Goal: Transaction & Acquisition: Subscribe to service/newsletter

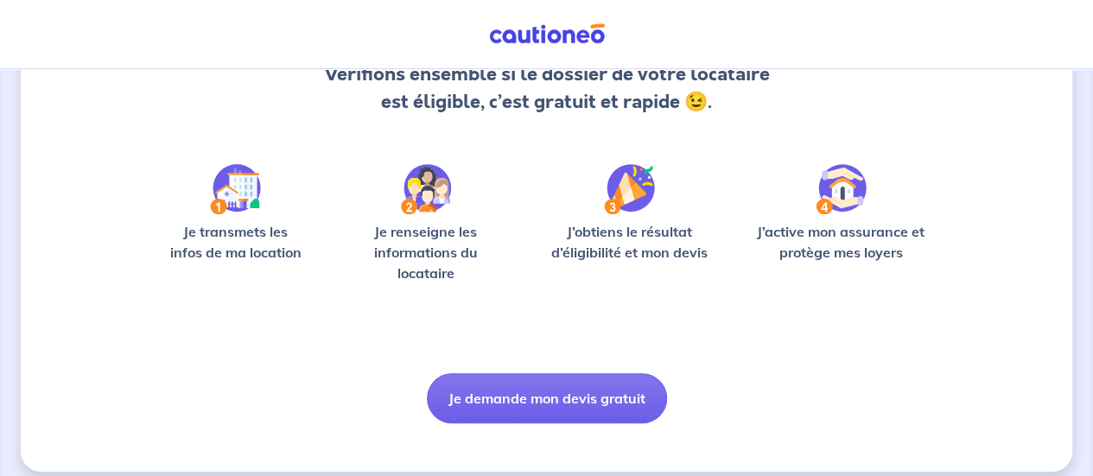
scroll to position [218, 0]
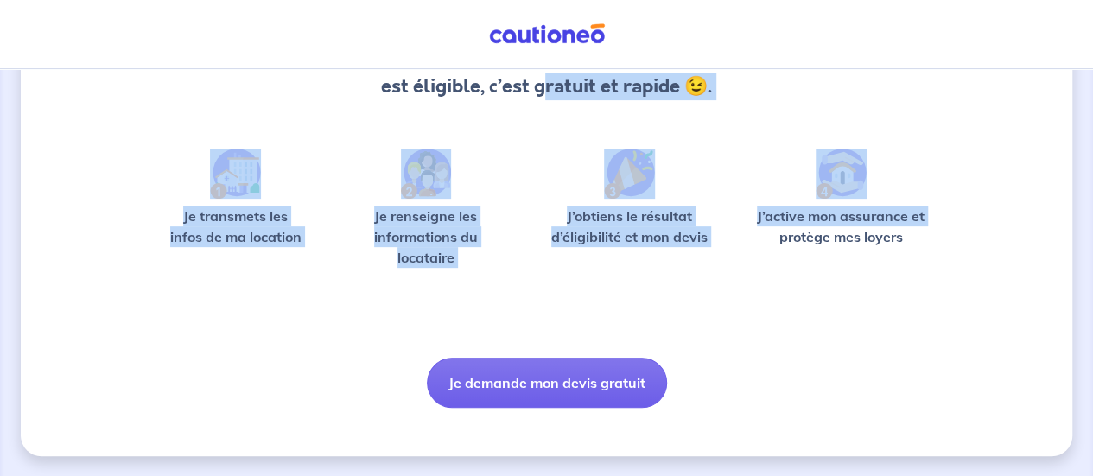
drag, startPoint x: 734, startPoint y: 245, endPoint x: 546, endPoint y: 120, distance: 226.2
click at [546, 120] on div "Bonjour ! Vérifions ensemble si le dossier de votre locataire est éligible, c’e…" at bounding box center [546, 161] width 775 height 494
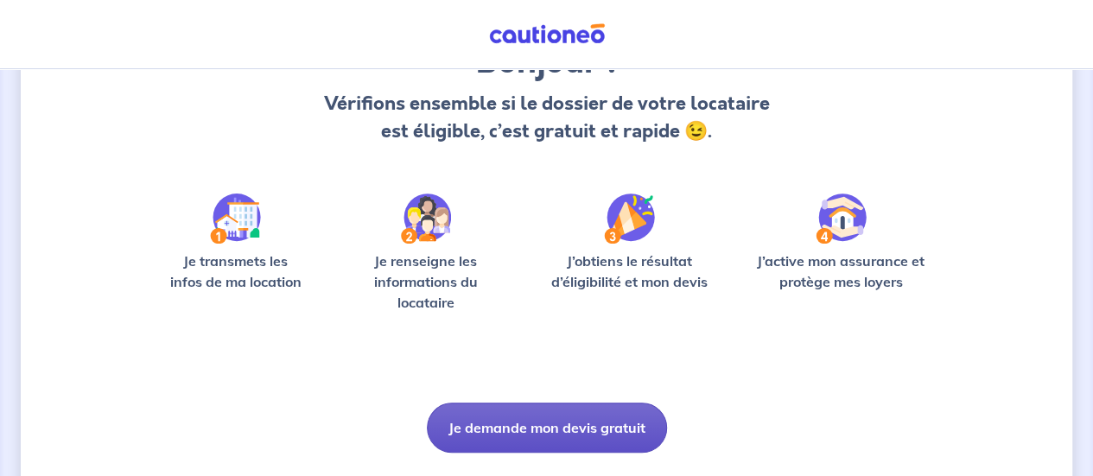
click at [542, 429] on button "Je demande mon devis gratuit" at bounding box center [547, 428] width 240 height 50
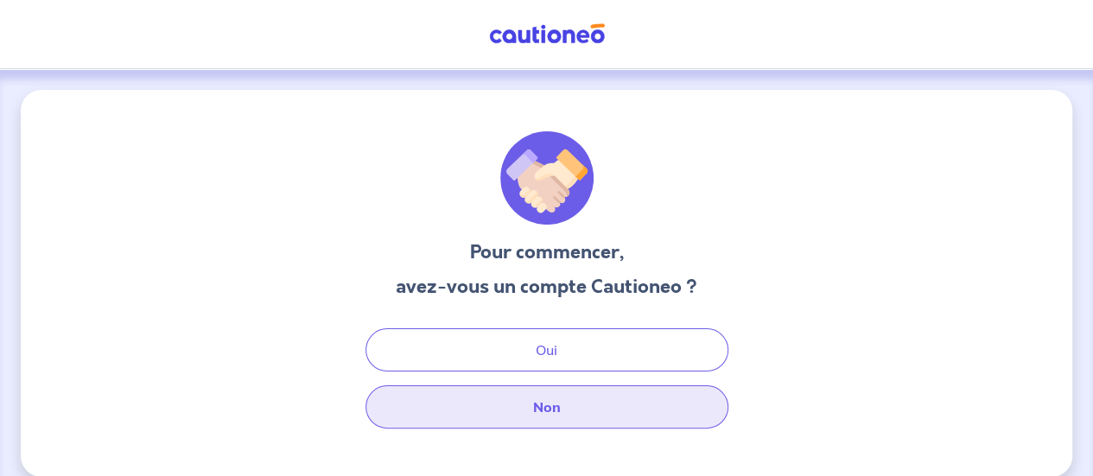
click at [576, 404] on button "Non" at bounding box center [546, 406] width 363 height 43
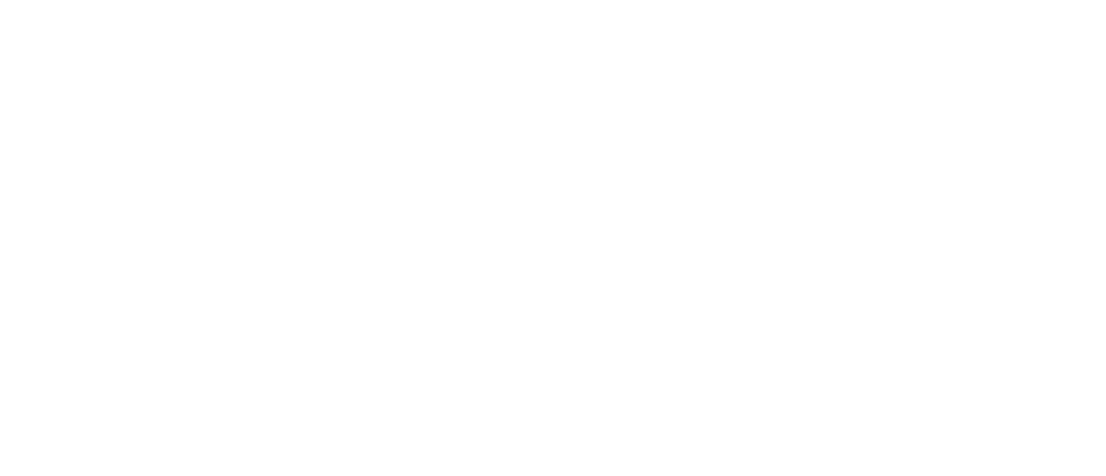
select select "FR"
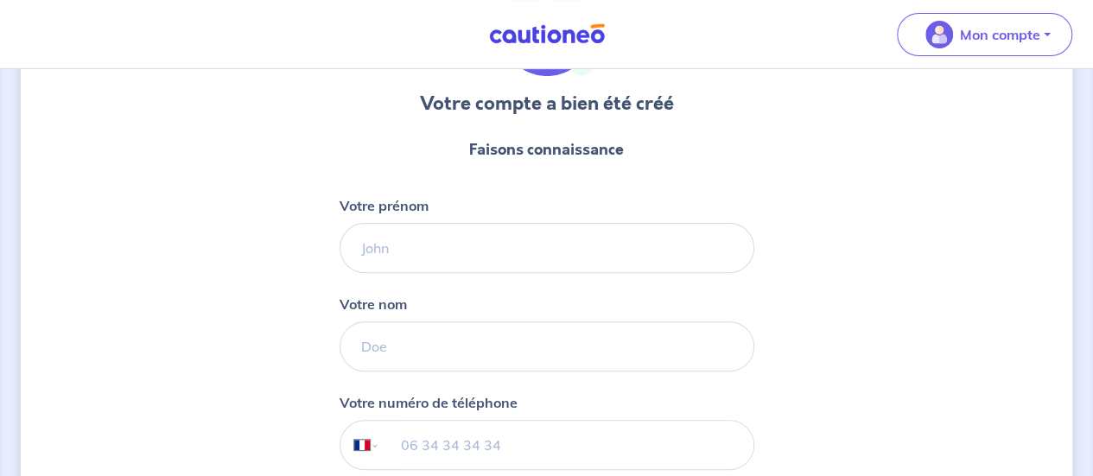
scroll to position [173, 0]
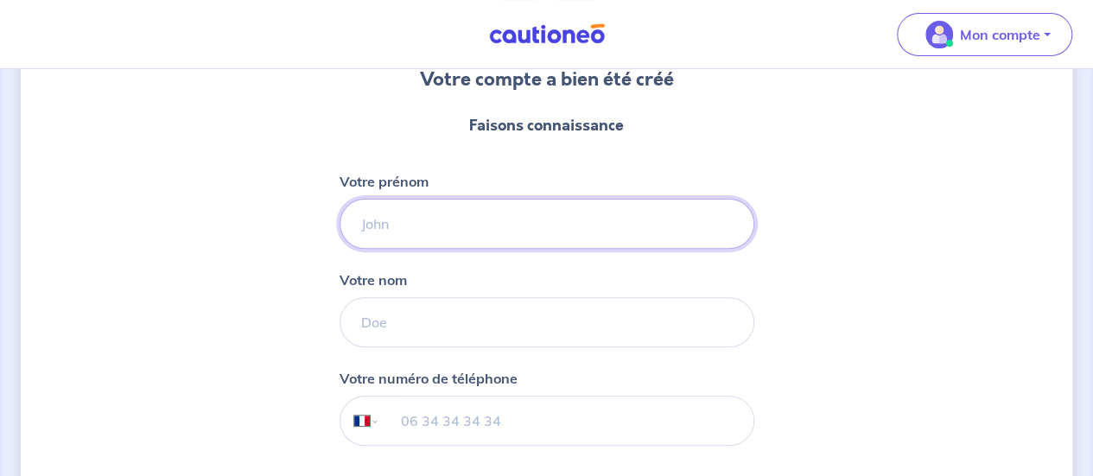
click at [477, 200] on input "Votre prénom" at bounding box center [547, 224] width 415 height 50
type input "[PERSON_NAME]"
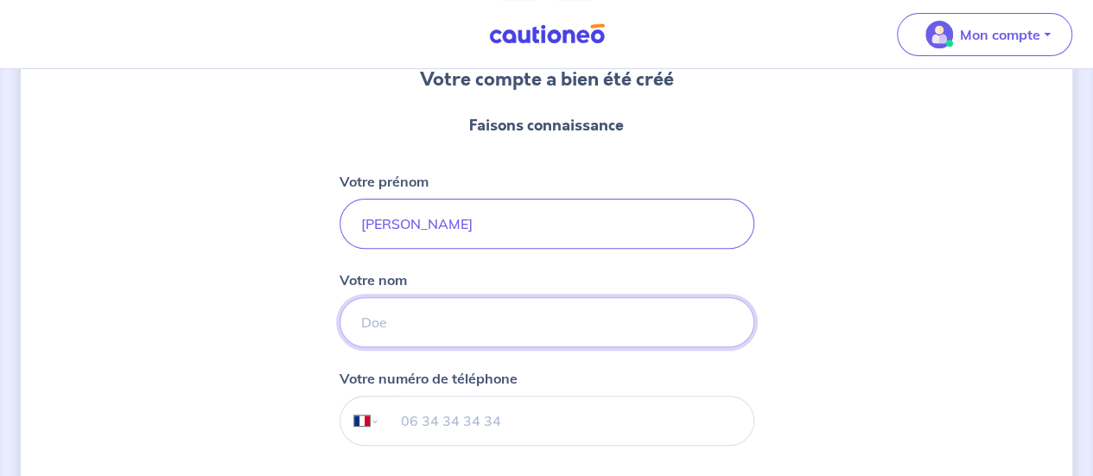
drag, startPoint x: 437, startPoint y: 317, endPoint x: 437, endPoint y: 304, distance: 13.0
click at [437, 316] on input "Votre nom" at bounding box center [547, 322] width 415 height 50
type input "Grébonval"
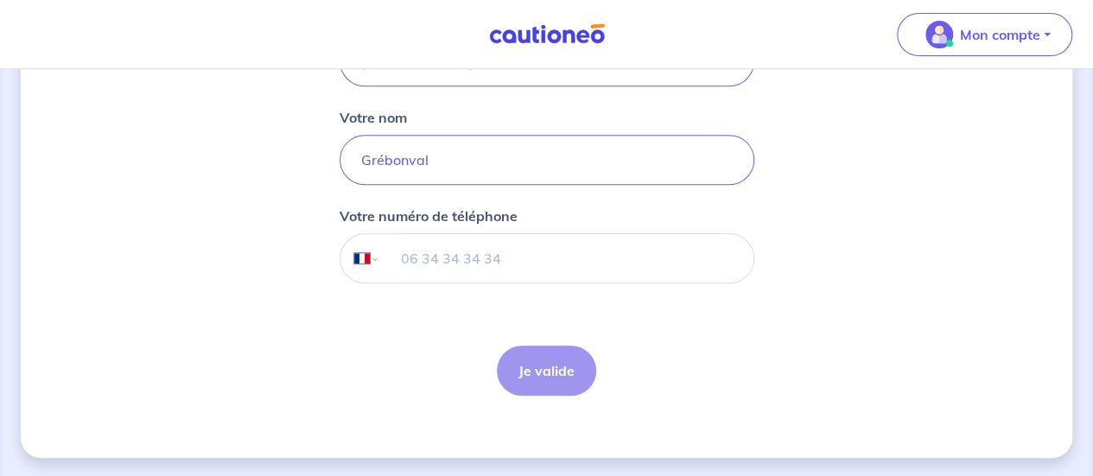
click at [471, 267] on input "tel" at bounding box center [565, 258] width 373 height 48
type input "06 89 70 51 00"
click at [563, 384] on button "Je valide" at bounding box center [546, 371] width 99 height 50
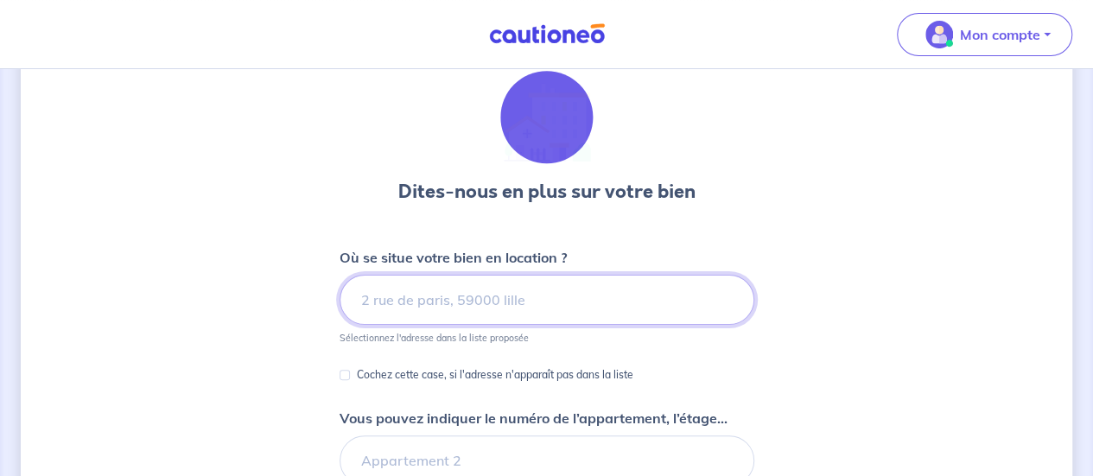
scroll to position [86, 0]
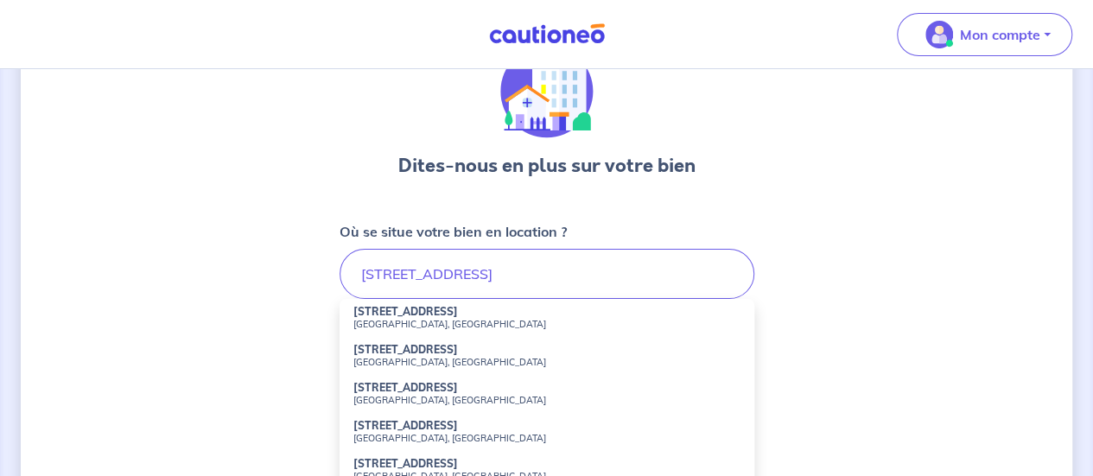
click at [385, 308] on strong "[STREET_ADDRESS]" at bounding box center [405, 311] width 105 height 13
type input "[STREET_ADDRESS]"
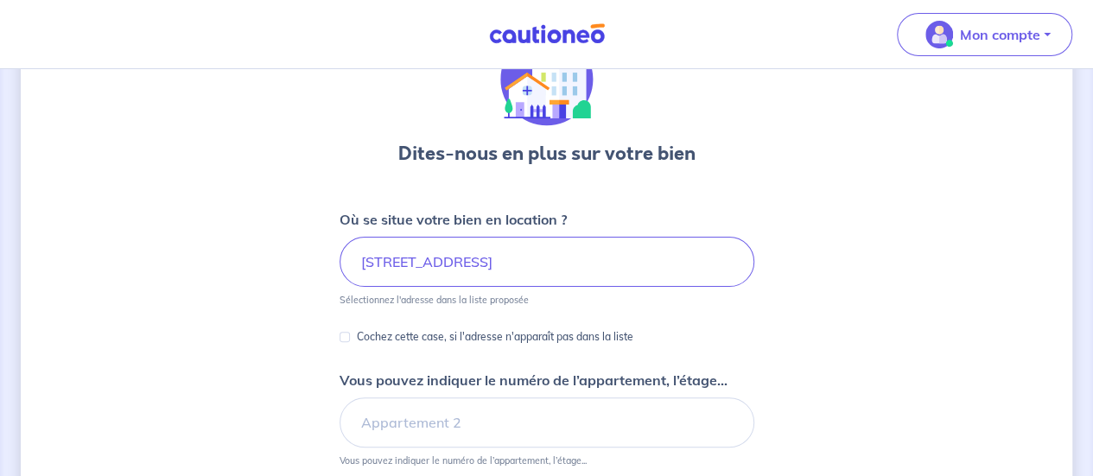
scroll to position [173, 0]
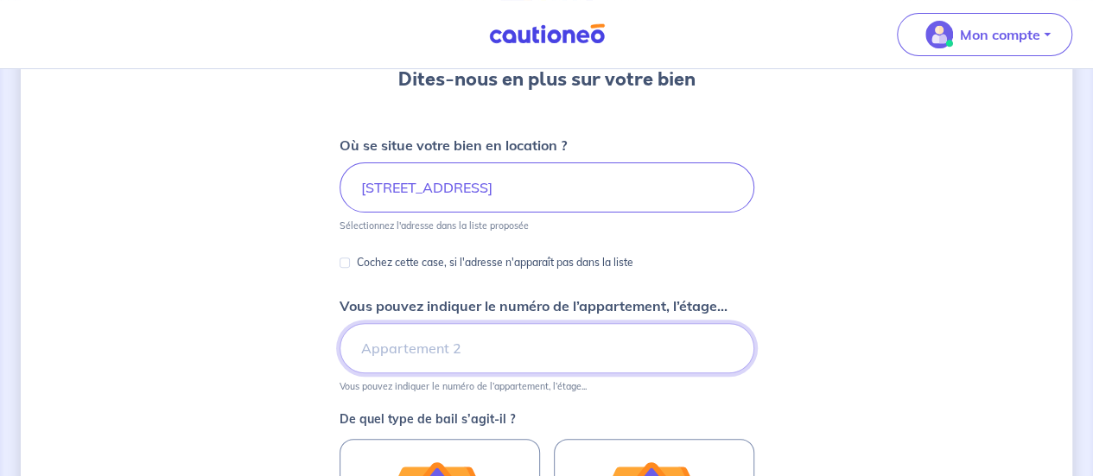
click at [420, 359] on input "Vous pouvez indiquer le numéro de l’appartement, l’étage..." at bounding box center [547, 348] width 415 height 50
type input "1"
type input "Appartement 13"
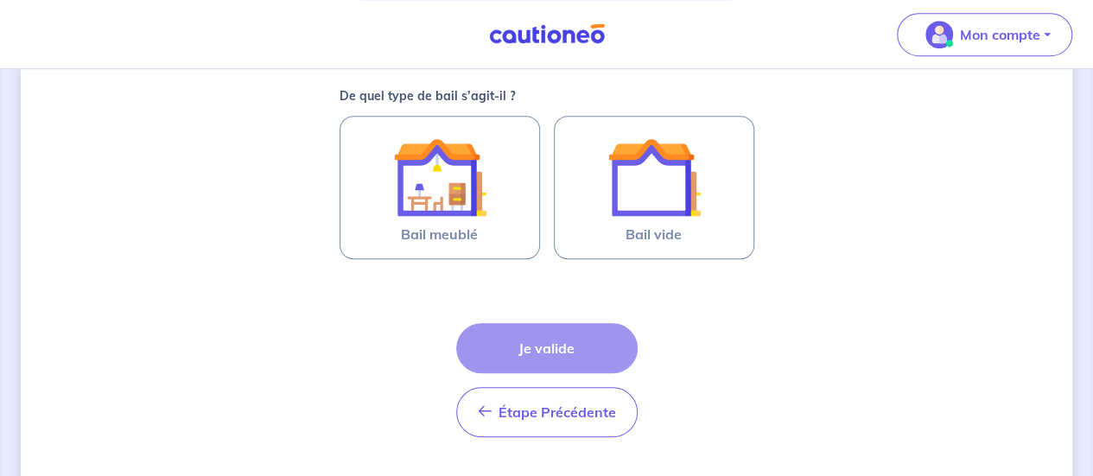
scroll to position [537, 0]
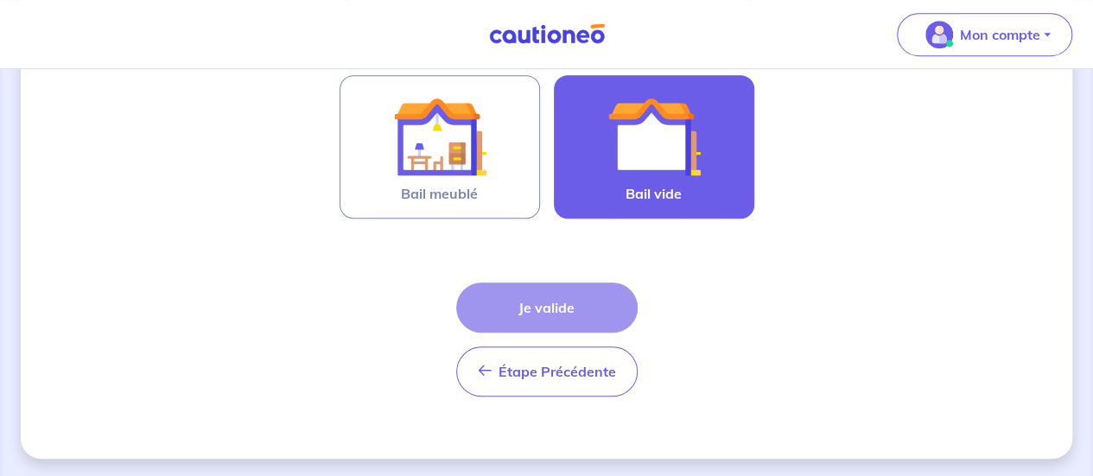
click at [624, 162] on img at bounding box center [653, 136] width 93 height 93
click at [0, 0] on input "Bail vide" at bounding box center [0, 0] width 0 height 0
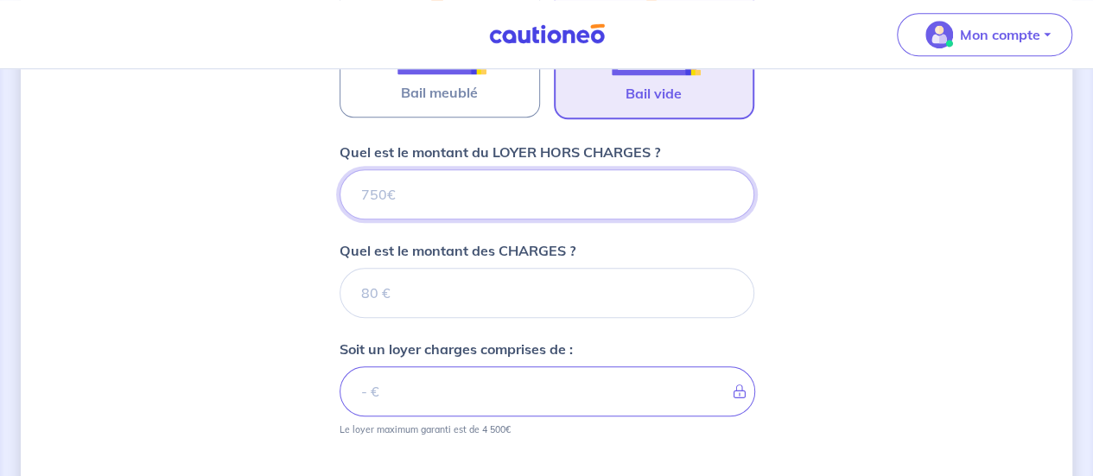
scroll to position [632, 0]
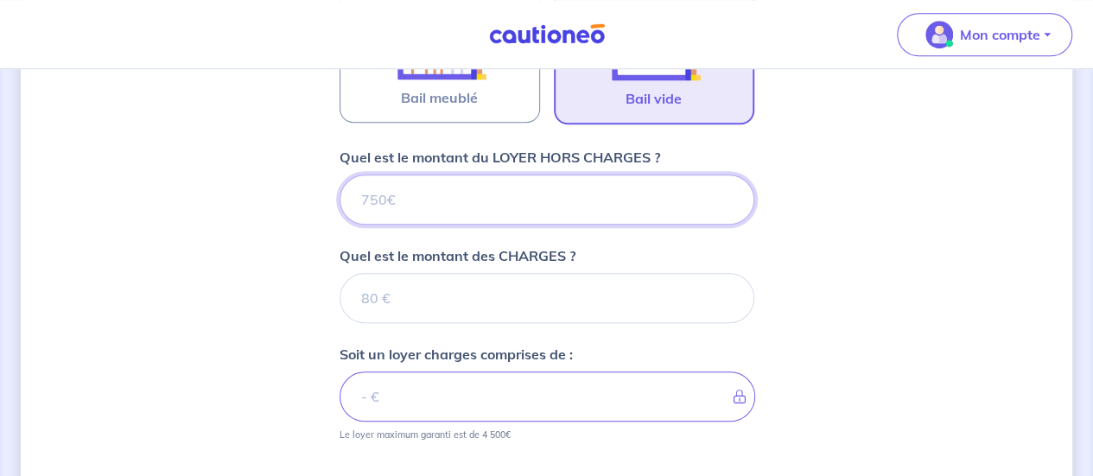
click at [398, 197] on input "Quel est le montant du LOYER HORS CHARGES ?" at bounding box center [547, 200] width 415 height 50
type input "415"
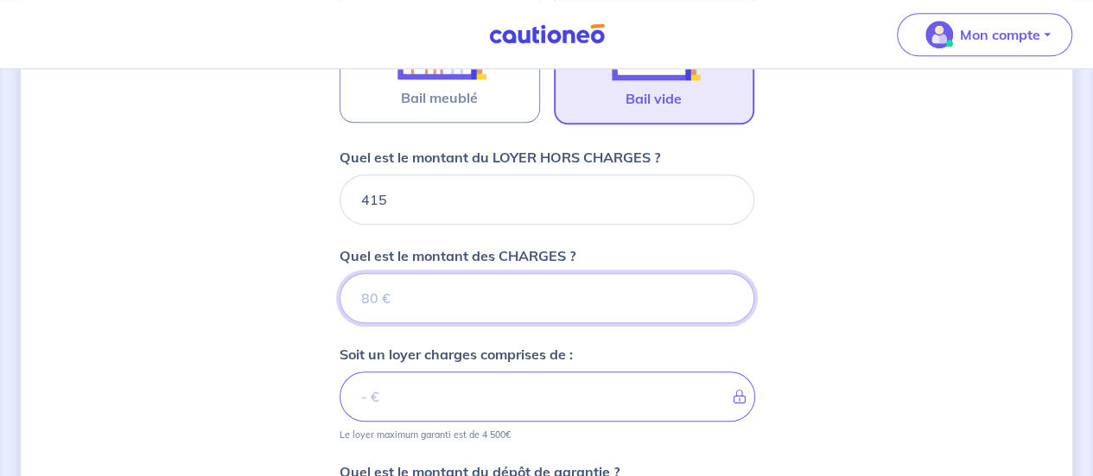
click at [392, 291] on input "Quel est le montant des CHARGES ?" at bounding box center [547, 298] width 415 height 50
type input "35"
type input "450"
type input "35"
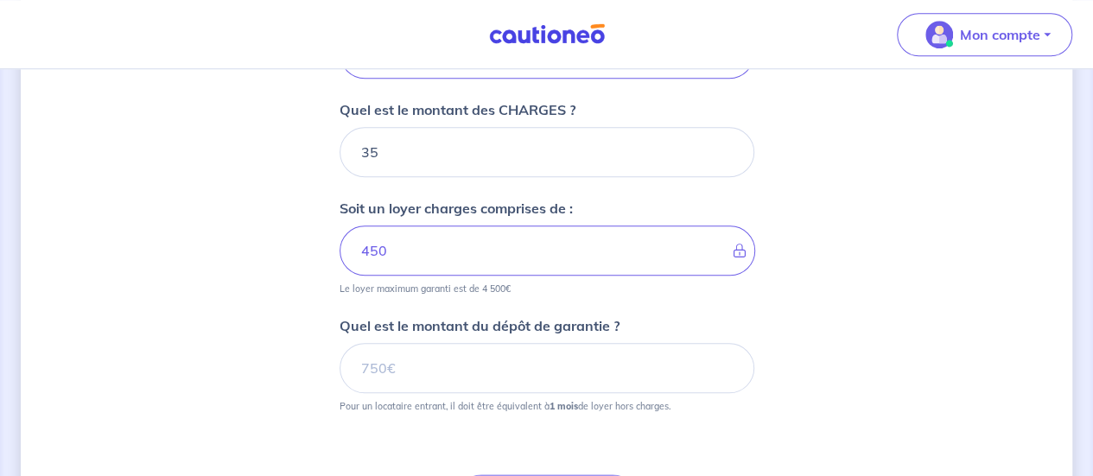
scroll to position [805, 0]
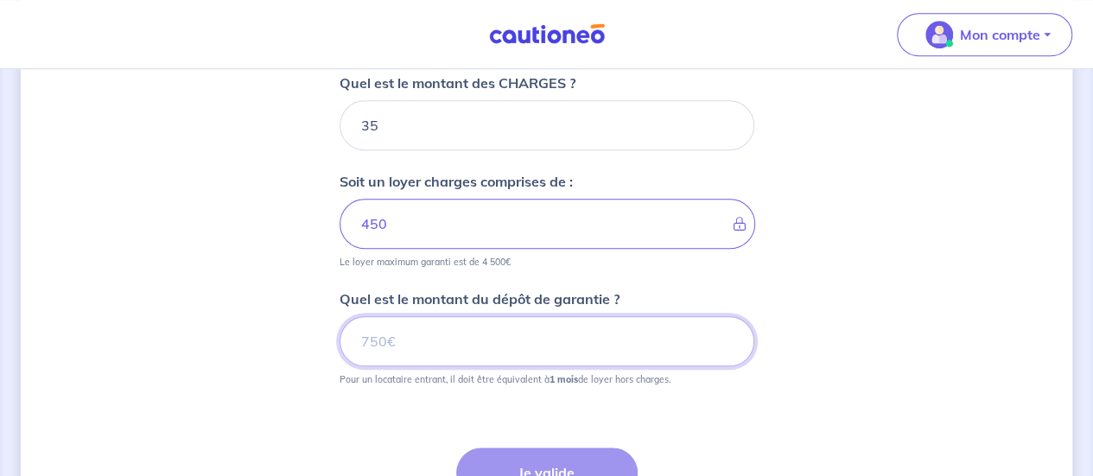
click at [427, 336] on input "Quel est le montant du dépôt de garantie ?" at bounding box center [547, 341] width 415 height 50
type input "415"
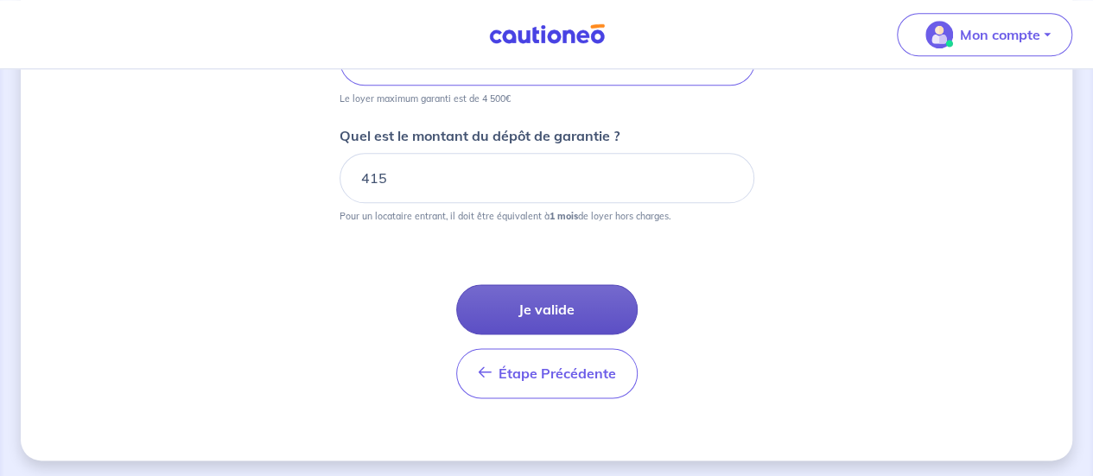
click at [520, 320] on button "Je valide" at bounding box center [546, 309] width 181 height 50
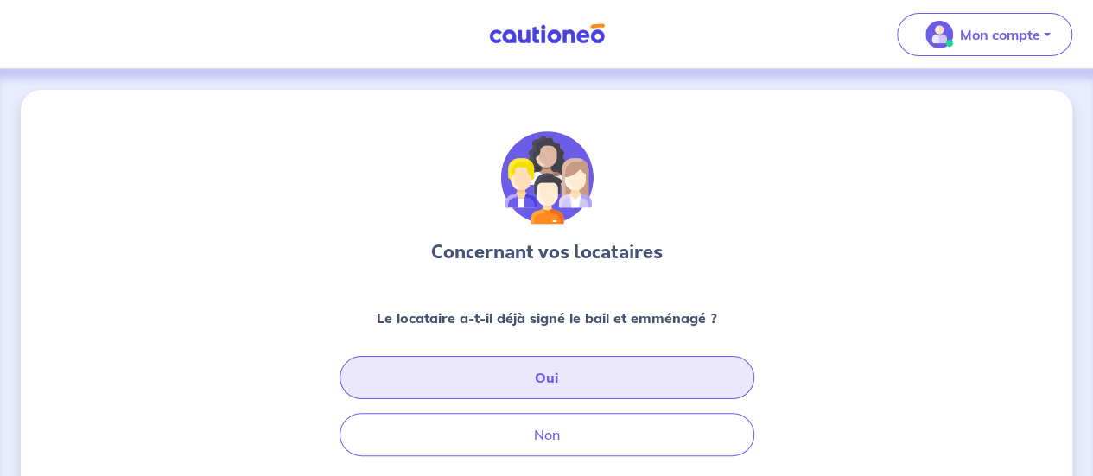
click at [560, 386] on button "Oui" at bounding box center [547, 377] width 415 height 43
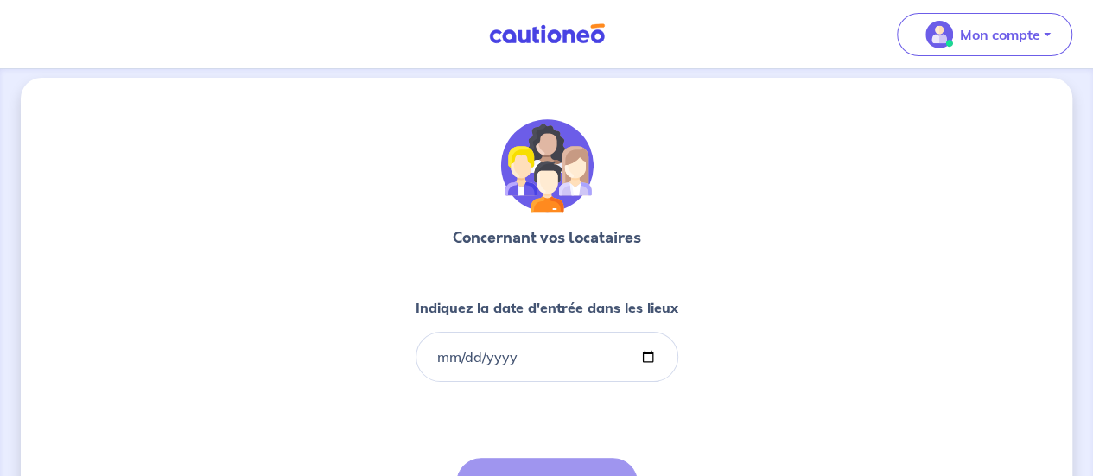
scroll to position [86, 0]
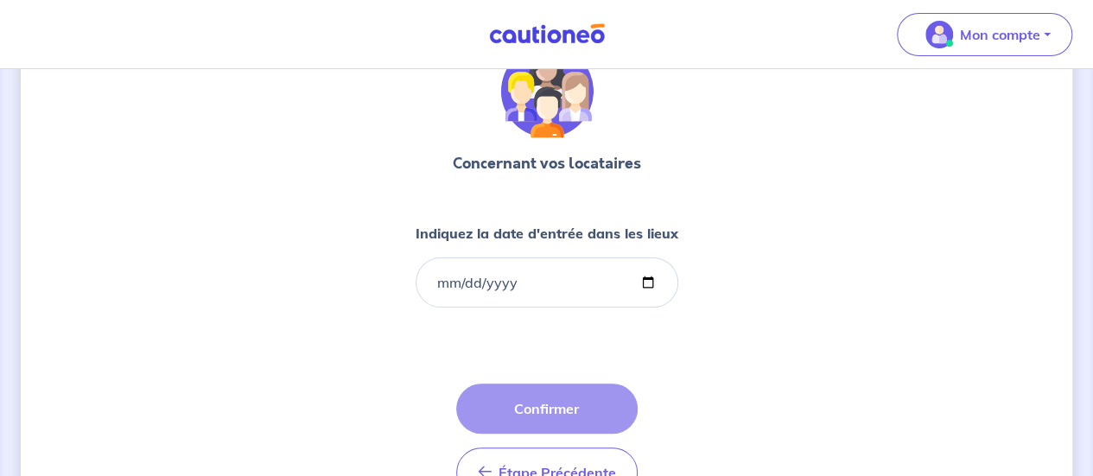
click at [593, 251] on div "Indiquez la date d'entrée dans les lieux" at bounding box center [547, 265] width 263 height 85
click at [579, 295] on input "Indiquez la date d'entrée dans les lieux" at bounding box center [547, 282] width 263 height 50
click at [667, 285] on input "Indiquez la date d'entrée dans les lieux" at bounding box center [547, 282] width 263 height 50
click at [656, 283] on input "Indiquez la date d'entrée dans les lieux" at bounding box center [547, 282] width 263 height 50
click at [653, 283] on input "Indiquez la date d'entrée dans les lieux" at bounding box center [547, 282] width 263 height 50
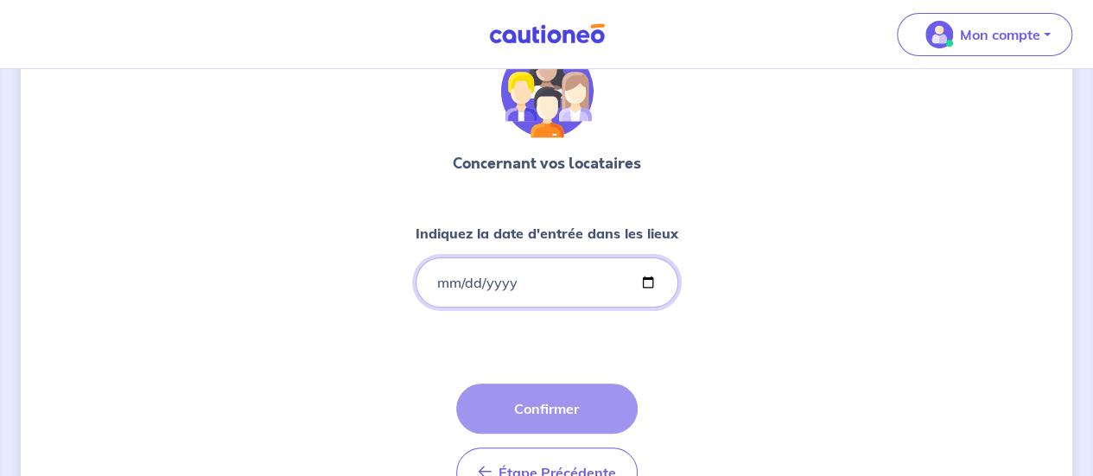
click at [653, 283] on input "Indiquez la date d'entrée dans les lieux" at bounding box center [547, 282] width 263 height 50
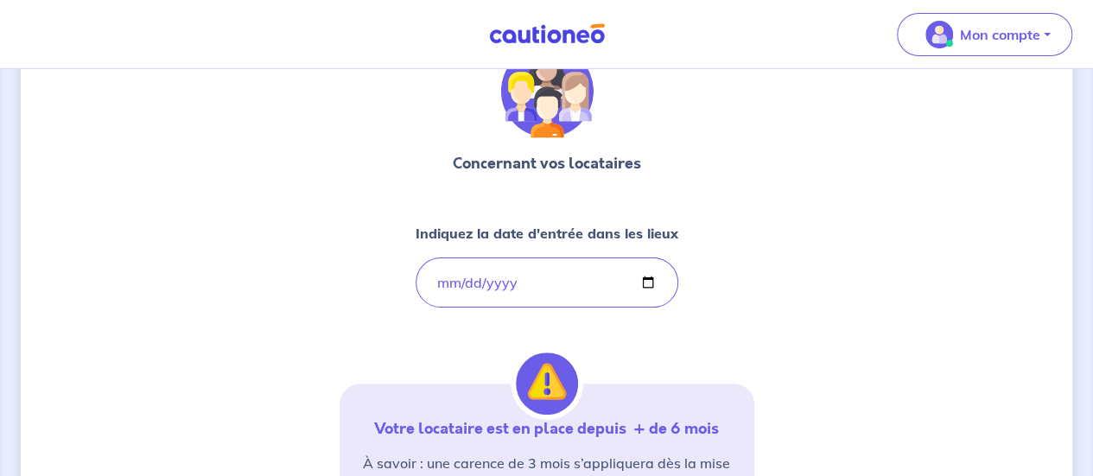
type input "[DATE]"
click at [867, 264] on div "Concernant vos locataires Indiquez la date d'entrée dans les lieux [DATE] Votre…" at bounding box center [547, 440] width 1052 height 874
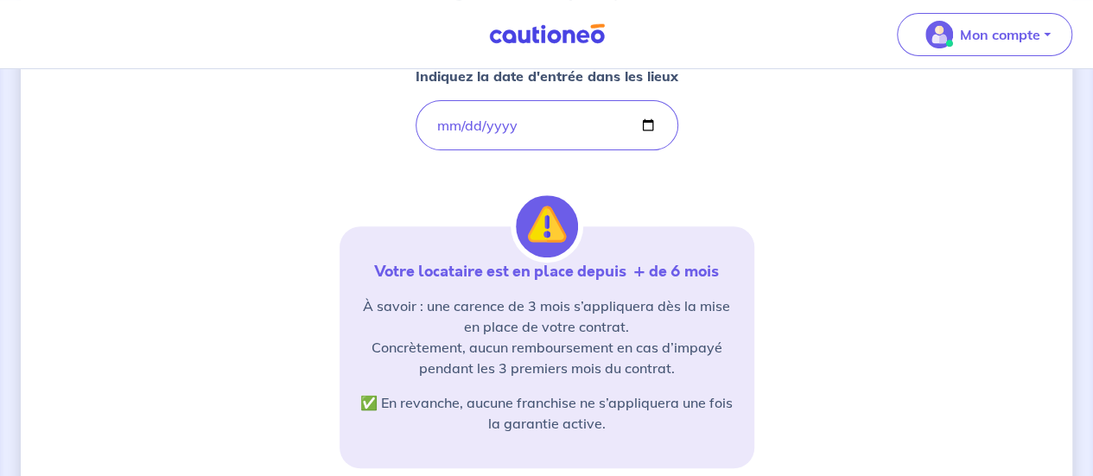
scroll to position [259, 0]
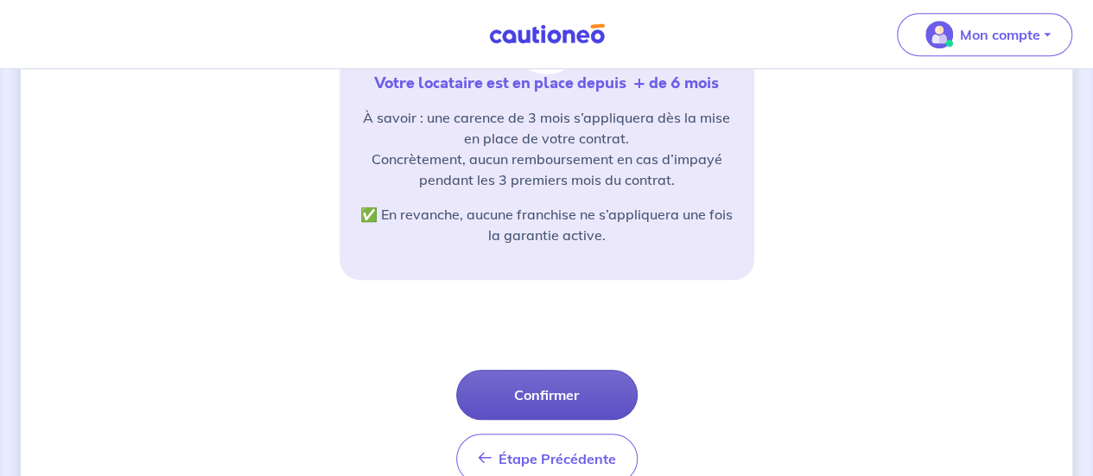
click at [571, 383] on button "Confirmer" at bounding box center [546, 395] width 181 height 50
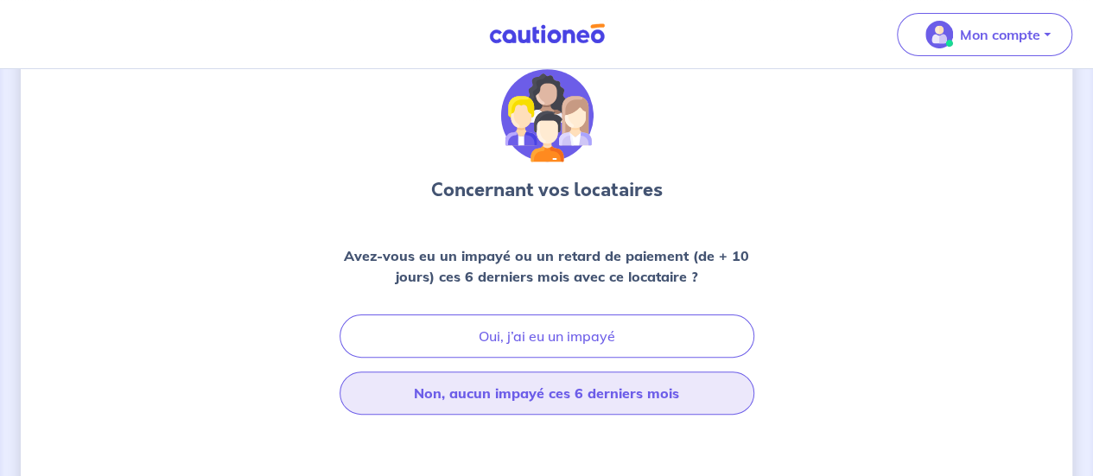
scroll to position [86, 0]
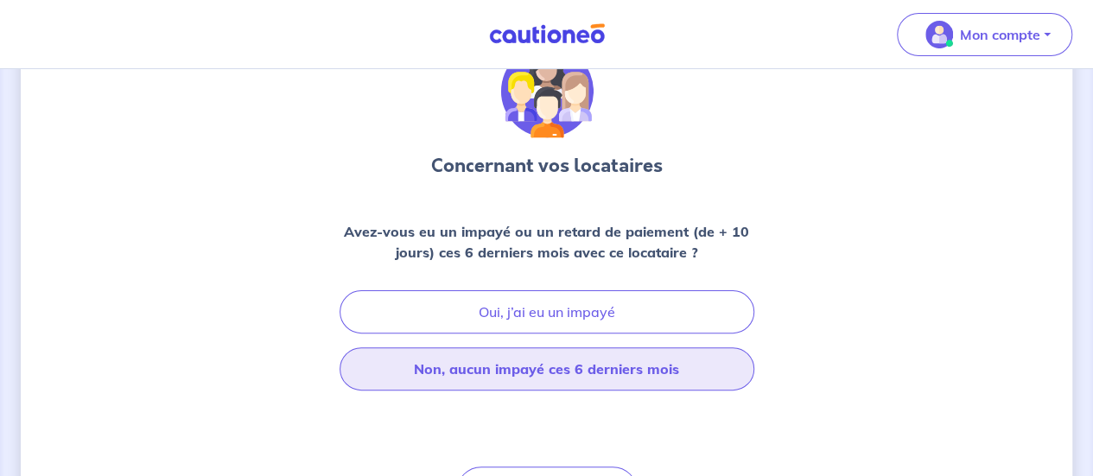
drag, startPoint x: 585, startPoint y: 379, endPoint x: 600, endPoint y: 364, distance: 21.4
click at [586, 379] on button "Non, aucun impayé ces 6 derniers mois" at bounding box center [547, 368] width 415 height 43
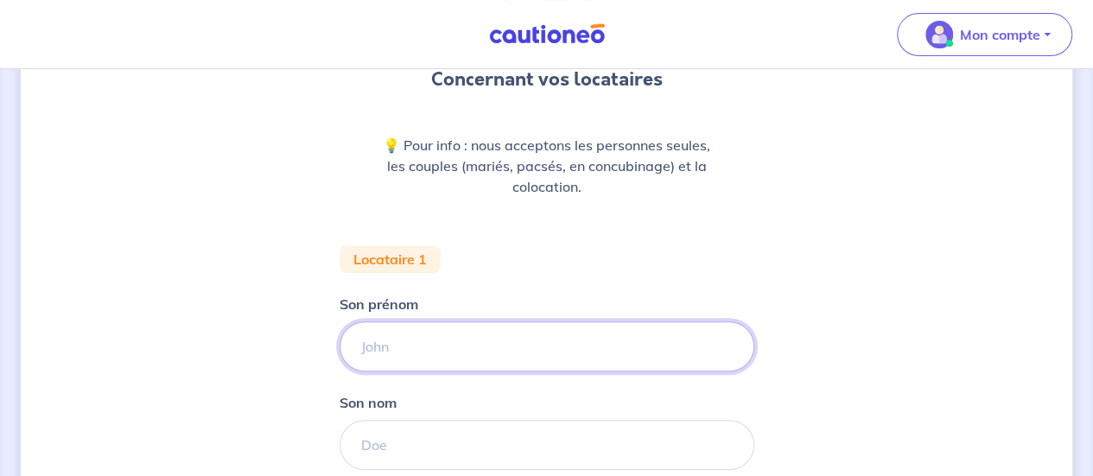
click at [413, 337] on input "Son prénom" at bounding box center [547, 346] width 415 height 50
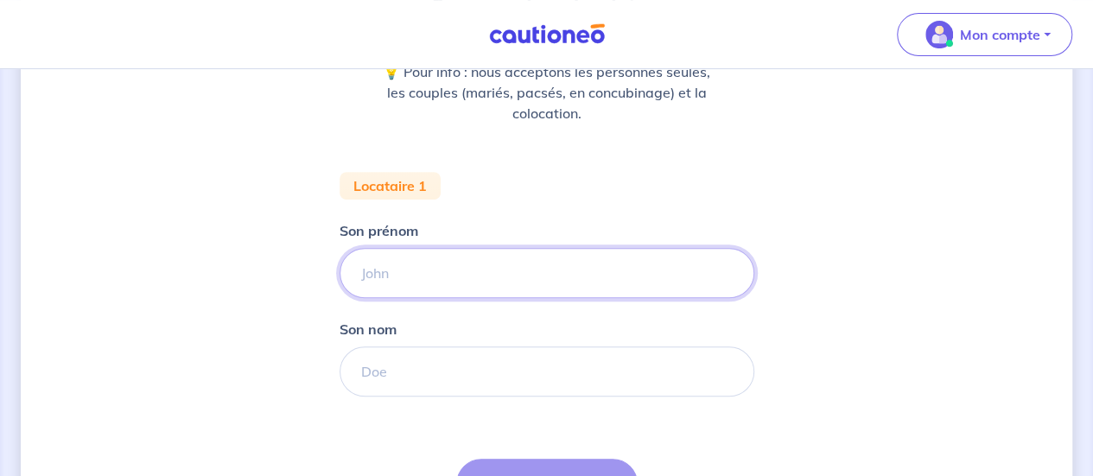
scroll to position [346, 0]
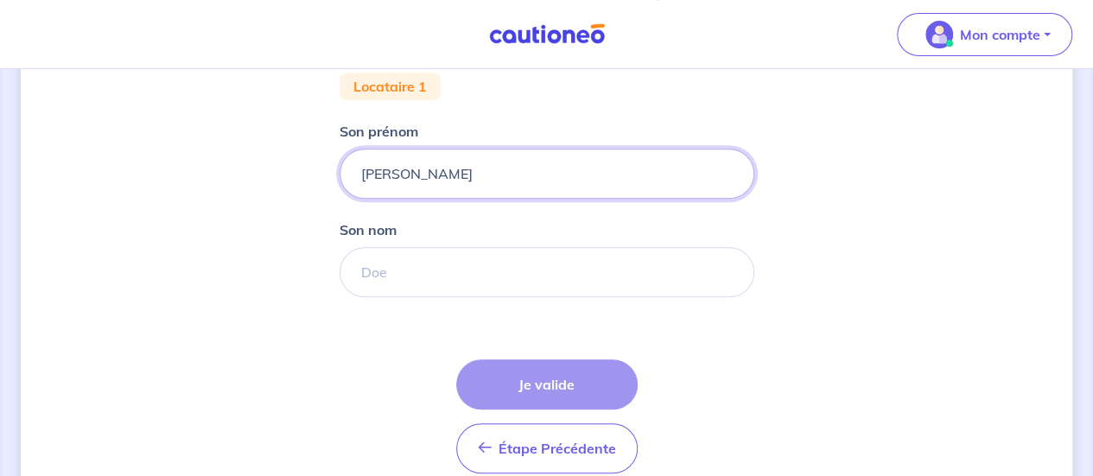
type input "[PERSON_NAME]"
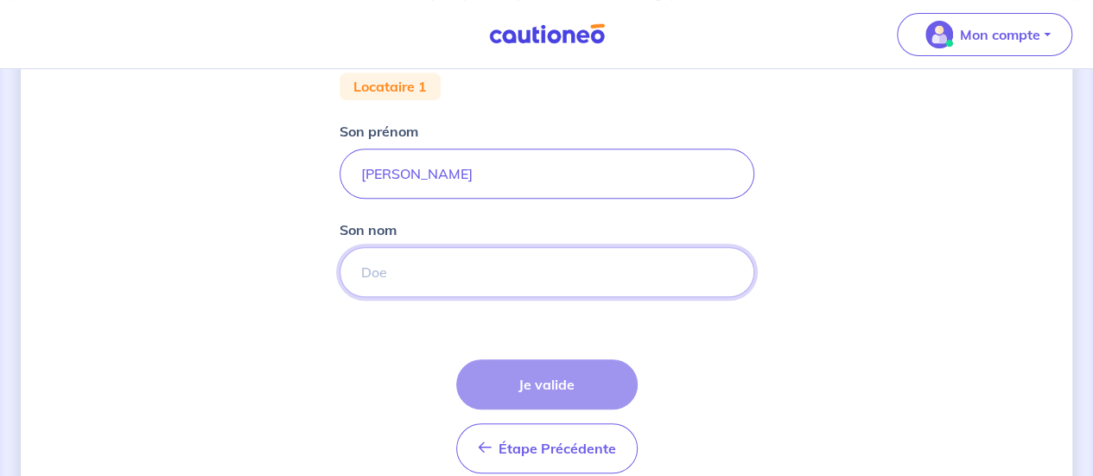
click at [442, 277] on input "Son nom" at bounding box center [547, 272] width 415 height 50
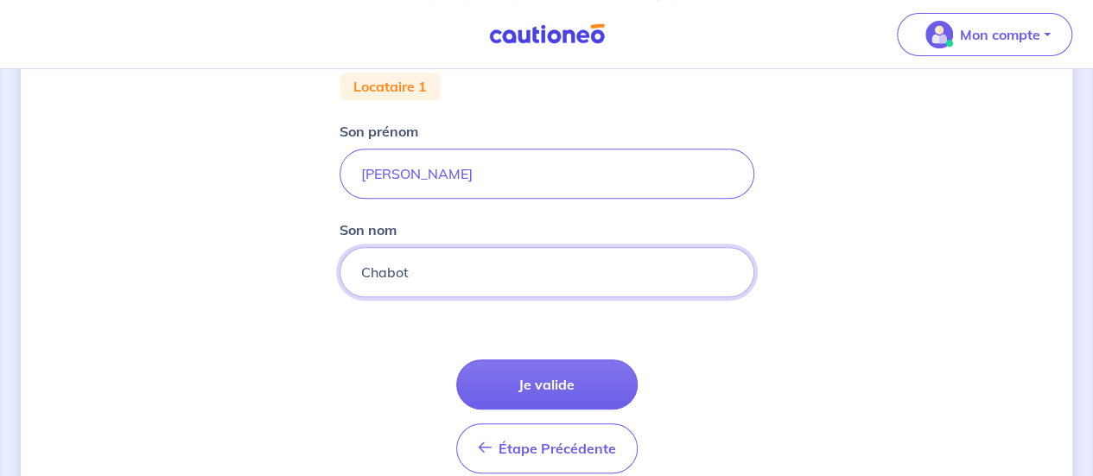
type input "Chabot"
click at [590, 377] on button "Je valide" at bounding box center [546, 384] width 181 height 50
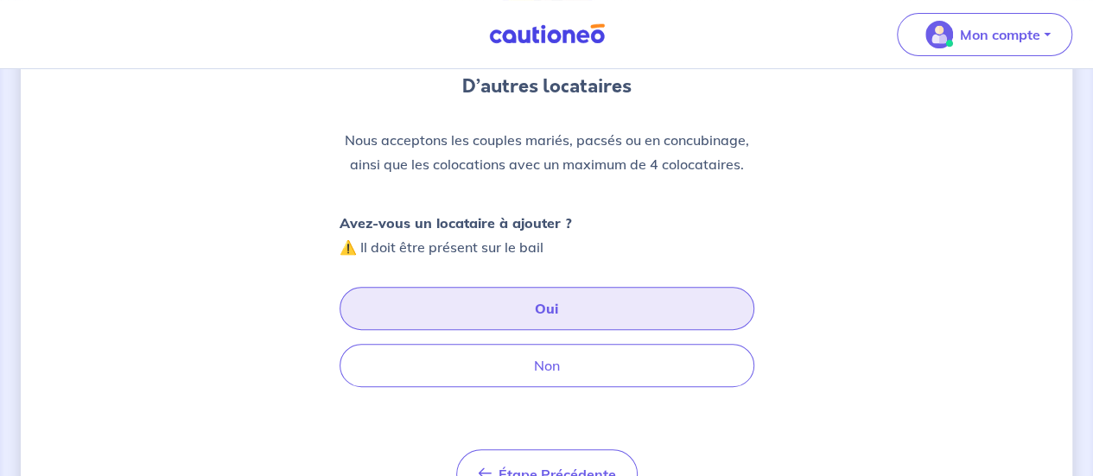
scroll to position [173, 0]
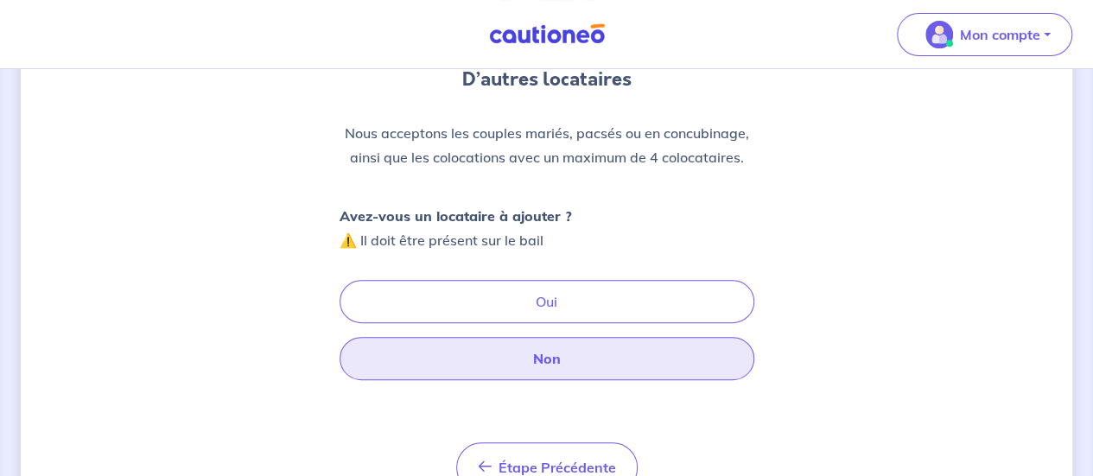
click at [543, 355] on button "Non" at bounding box center [547, 358] width 415 height 43
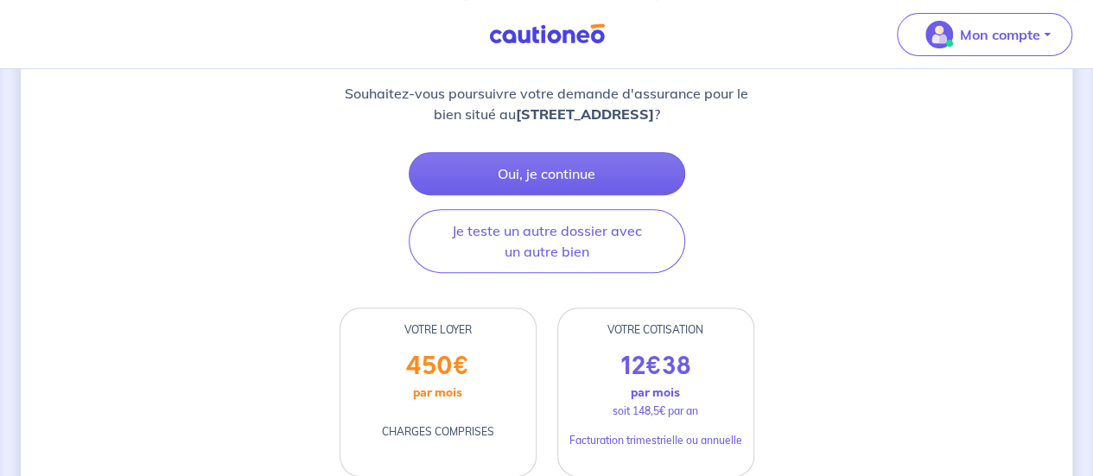
scroll to position [346, 0]
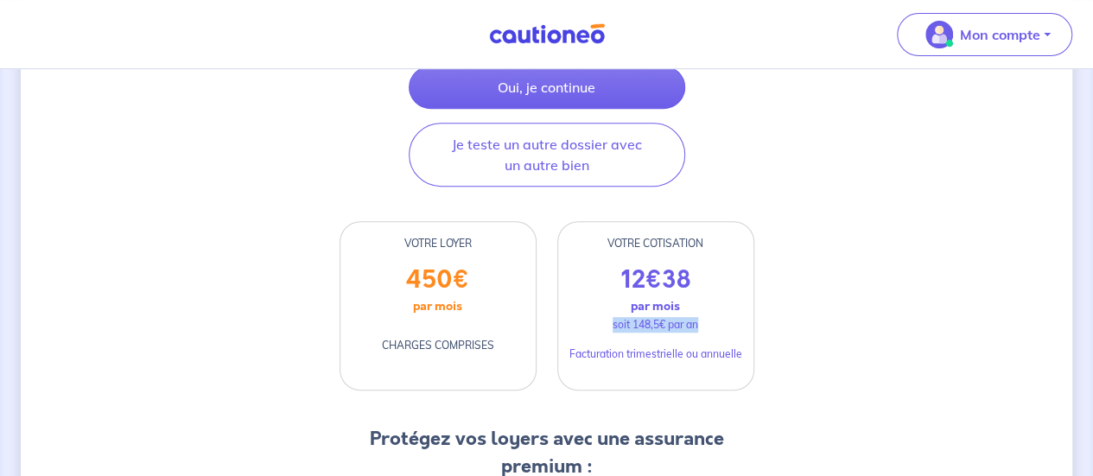
drag, startPoint x: 711, startPoint y: 326, endPoint x: 594, endPoint y: 301, distance: 119.3
click at [594, 301] on div "12 € 38 par mois soit 148,5€ par an Facturation trimestrielle ou annuelle" at bounding box center [655, 327] width 195 height 124
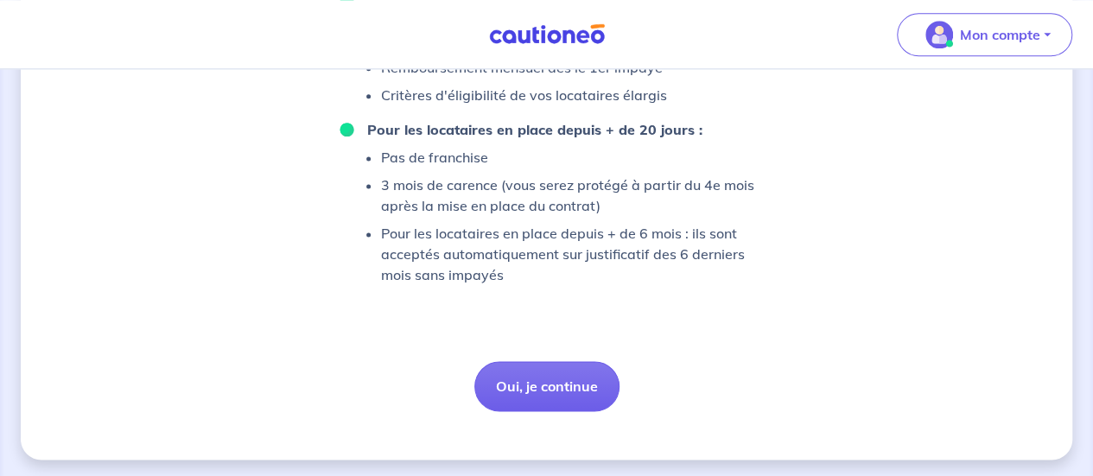
scroll to position [1096, 0]
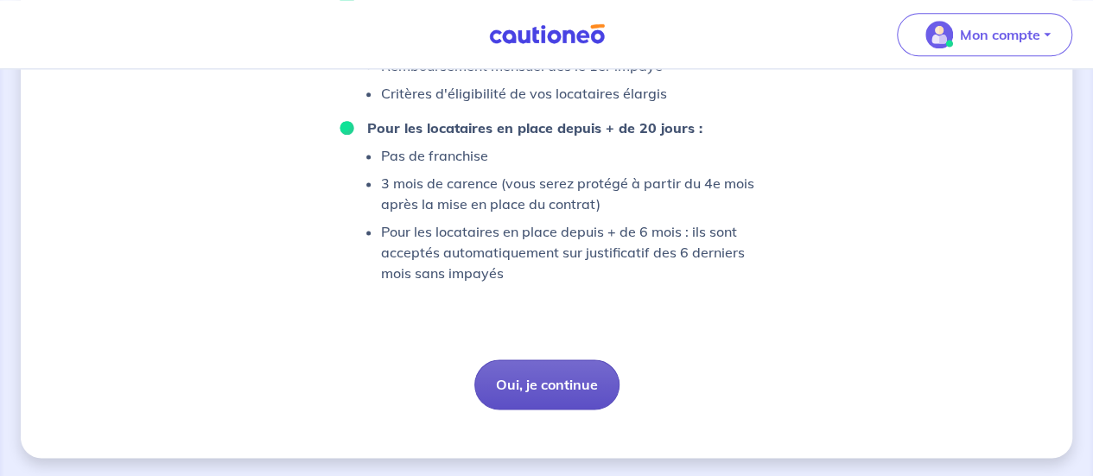
click at [513, 385] on button "Oui, je continue" at bounding box center [546, 384] width 145 height 50
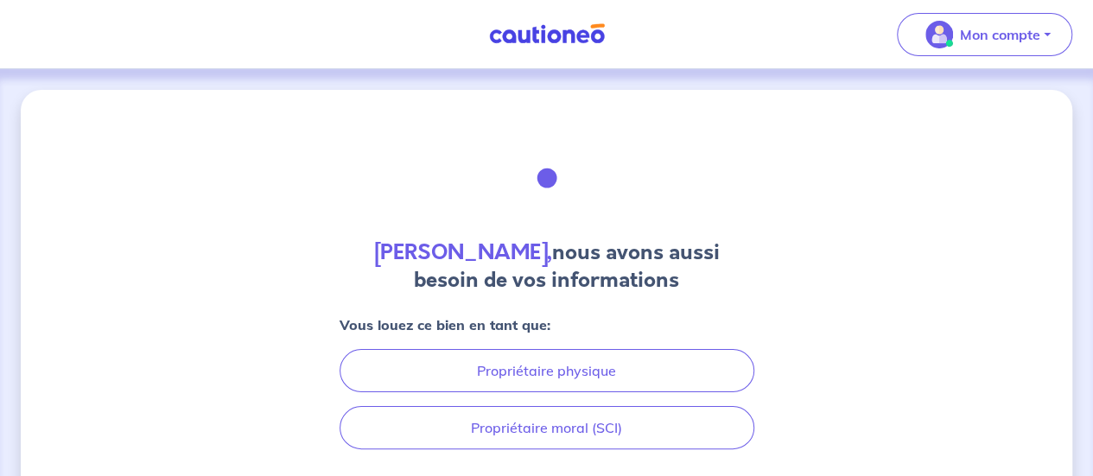
scroll to position [86, 0]
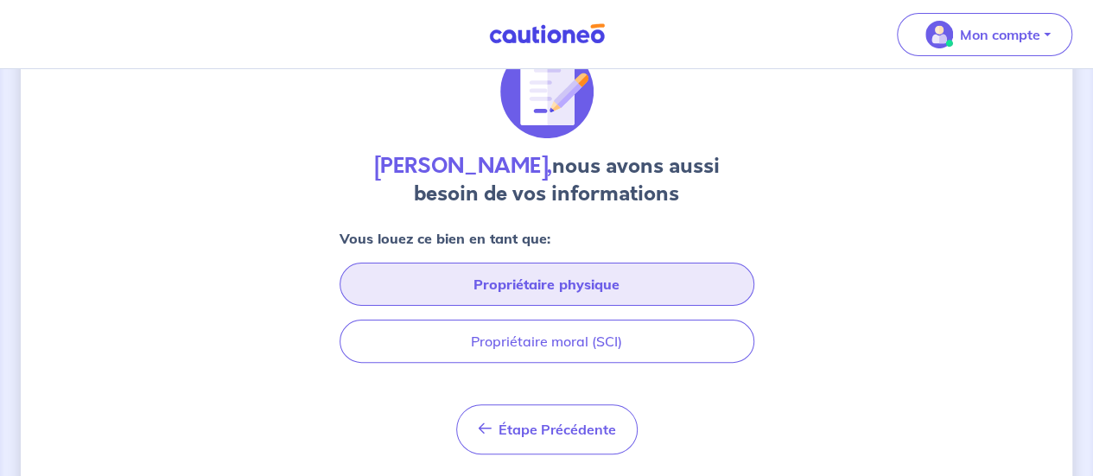
click at [596, 276] on button "Propriétaire physique" at bounding box center [547, 284] width 415 height 43
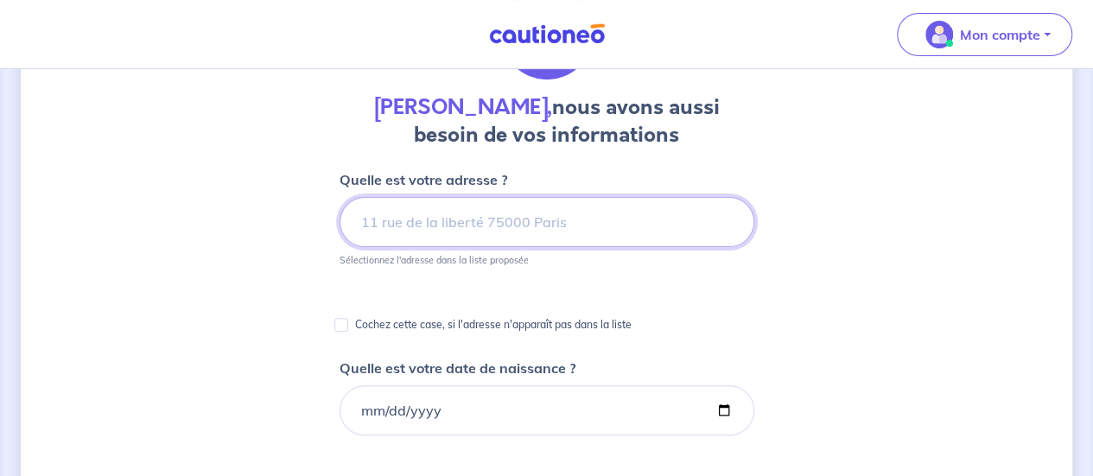
scroll to position [173, 0]
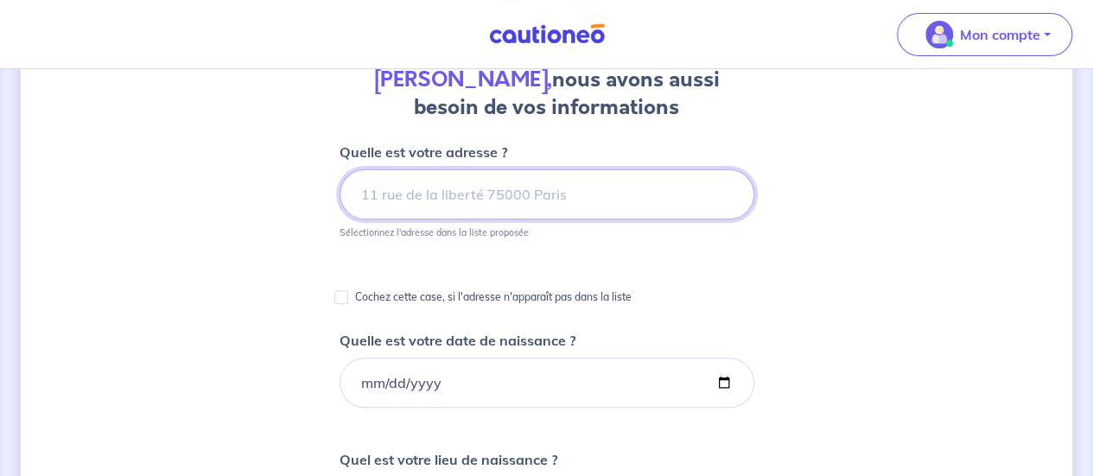
click at [512, 200] on input at bounding box center [547, 194] width 415 height 50
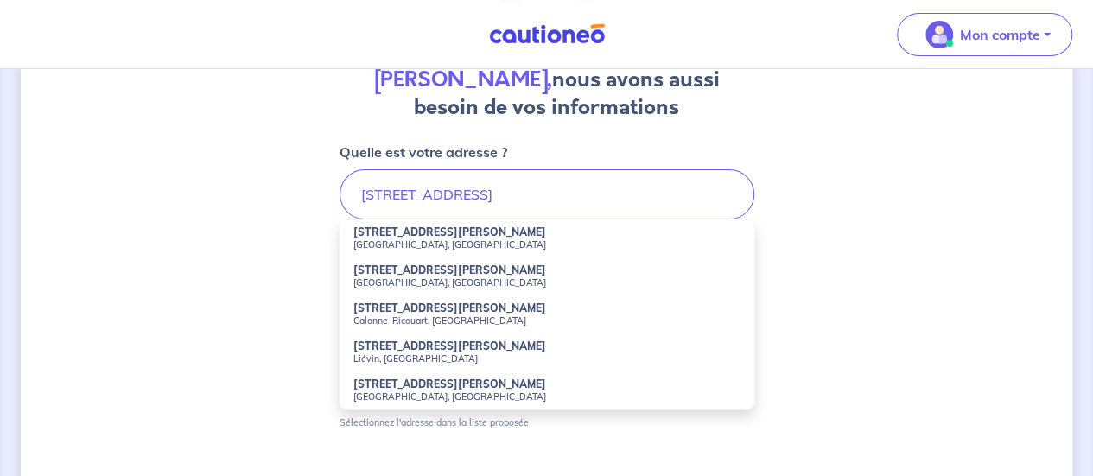
click at [521, 251] on li "[STREET_ADDRESS][PERSON_NAME]" at bounding box center [547, 238] width 415 height 38
type input "[STREET_ADDRESS][PERSON_NAME]"
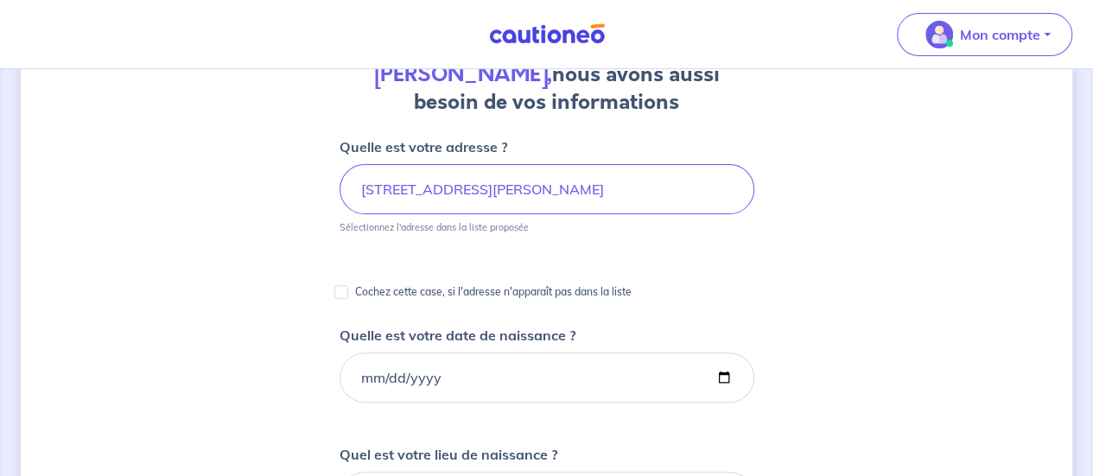
scroll to position [259, 0]
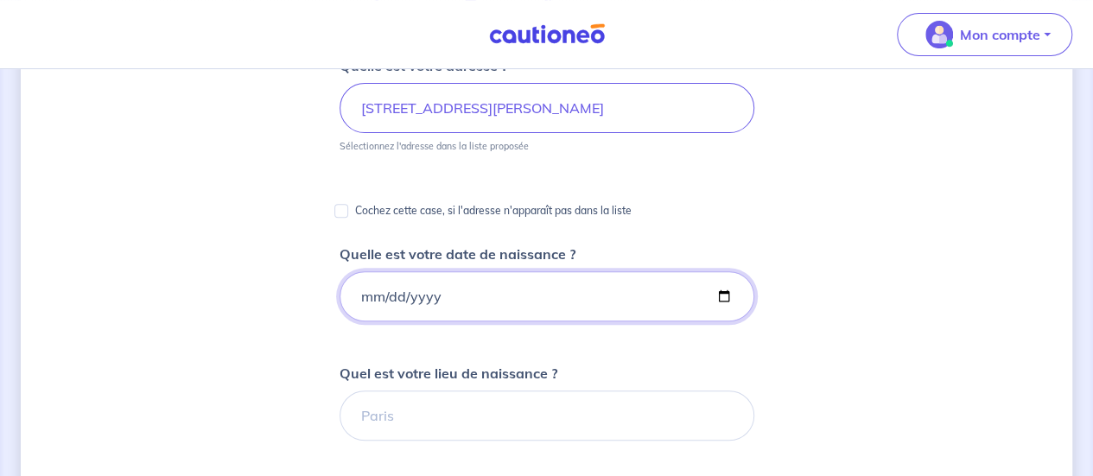
click at [437, 276] on input "Quelle est votre date de naissance ?" at bounding box center [547, 296] width 415 height 50
type input "[DATE]"
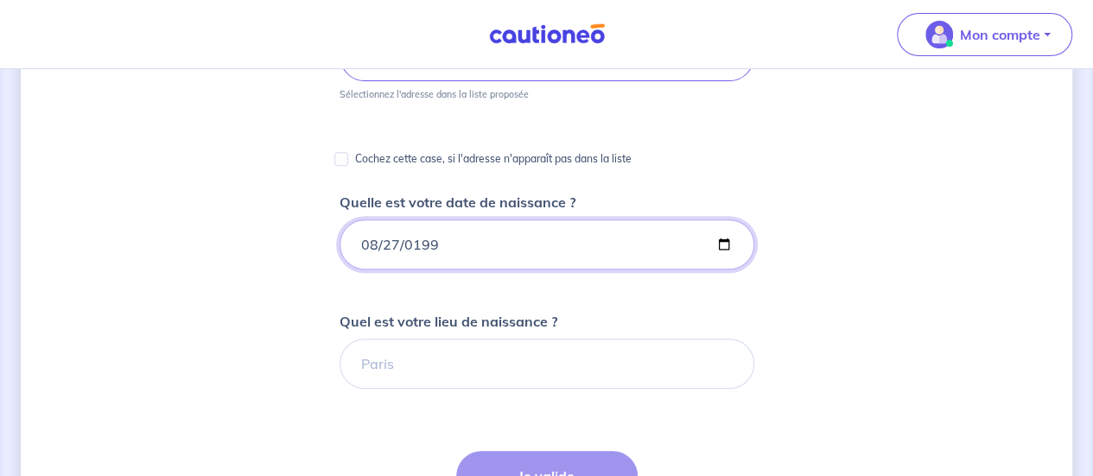
scroll to position [346, 0]
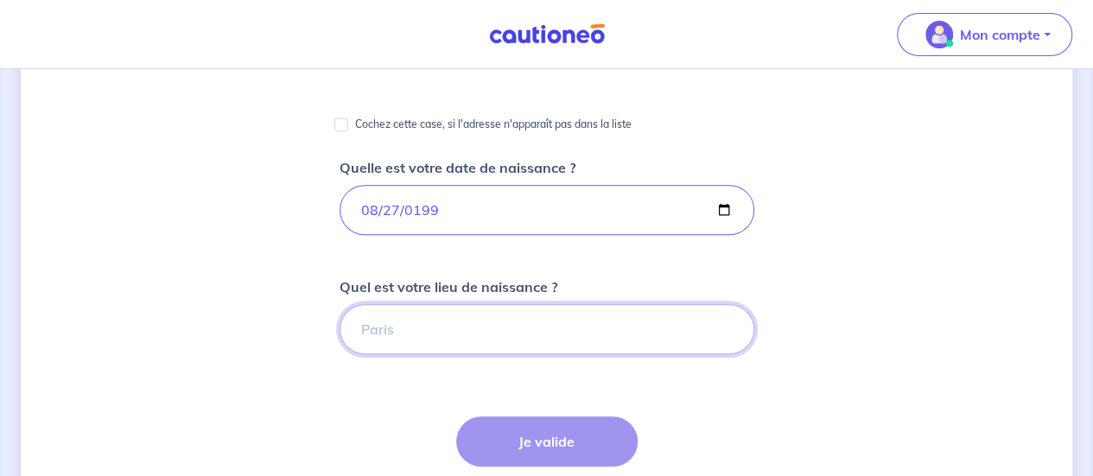
click at [508, 340] on input "Quel est votre lieu de naissance ?" at bounding box center [547, 329] width 415 height 50
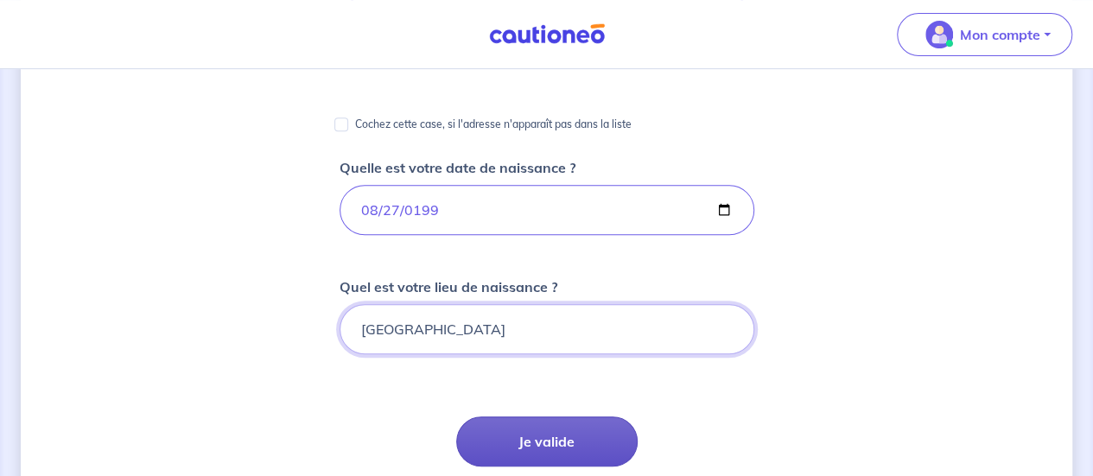
type input "[GEOGRAPHIC_DATA]"
click at [535, 429] on button "Je valide" at bounding box center [546, 441] width 181 height 50
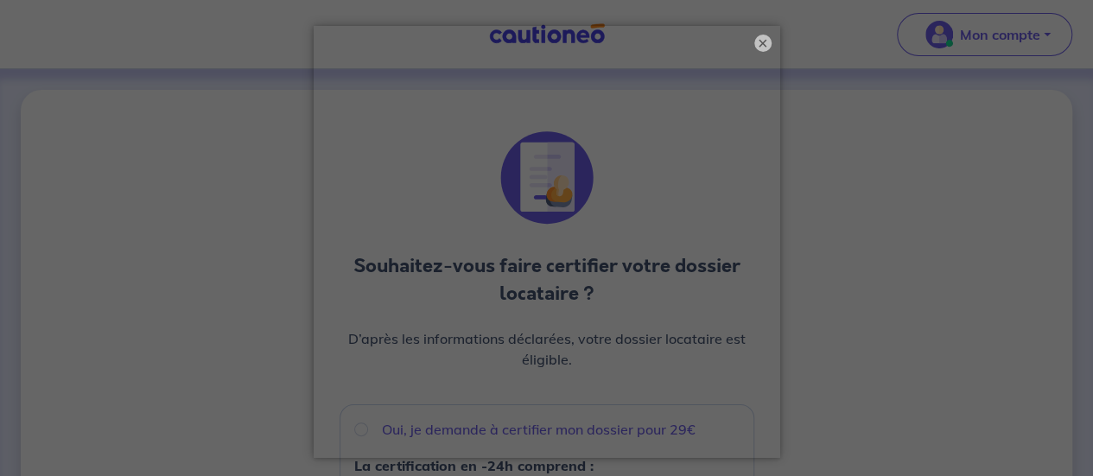
scroll to position [7, 0]
click at [753, 37] on button "×" at bounding box center [763, 36] width 21 height 21
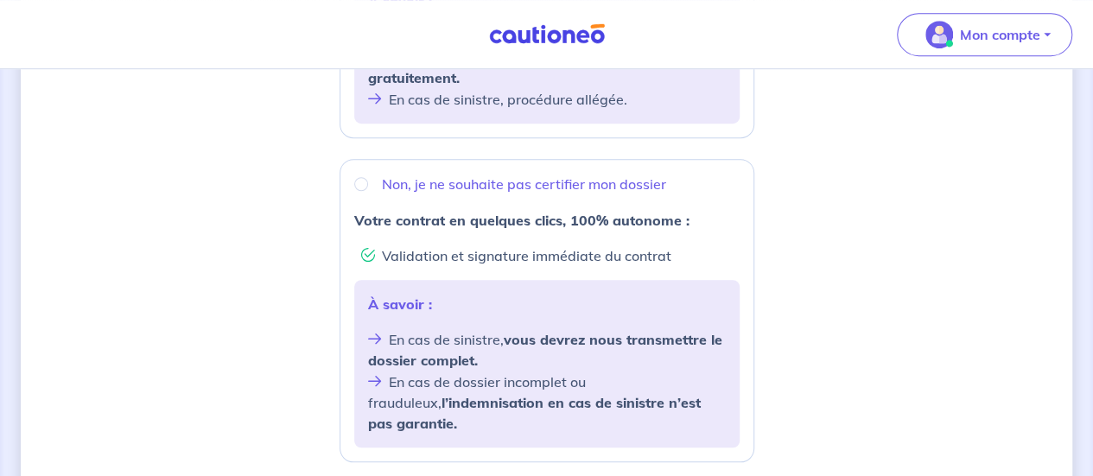
scroll to position [605, 0]
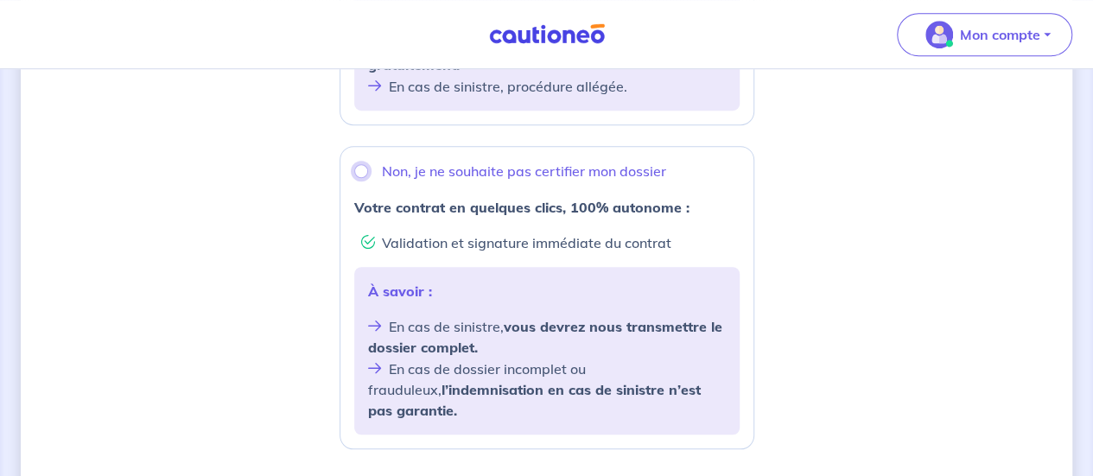
click at [365, 168] on input "Non, je ne souhaite pas certifier mon dossier" at bounding box center [361, 171] width 14 height 14
radio input "true"
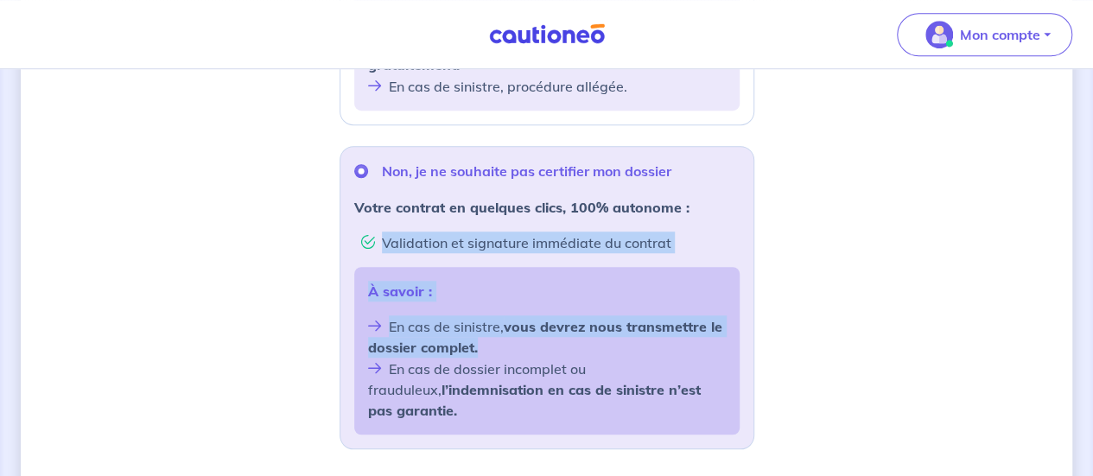
drag, startPoint x: 587, startPoint y: 346, endPoint x: 327, endPoint y: 217, distance: 290.2
click at [327, 217] on div "Souhaitez-vous faire certifier votre dossier locataire ? D’après les informatio…" at bounding box center [547, 86] width 1052 height 1203
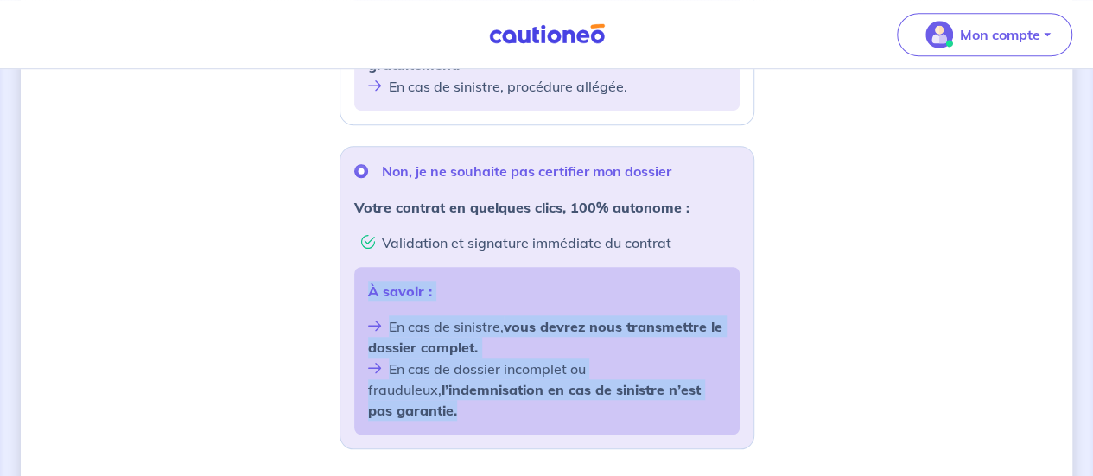
drag, startPoint x: 716, startPoint y: 385, endPoint x: 302, endPoint y: 266, distance: 430.5
click at [302, 266] on div "Souhaitez-vous faire certifier votre dossier locataire ? D’après les informatio…" at bounding box center [547, 86] width 1052 height 1203
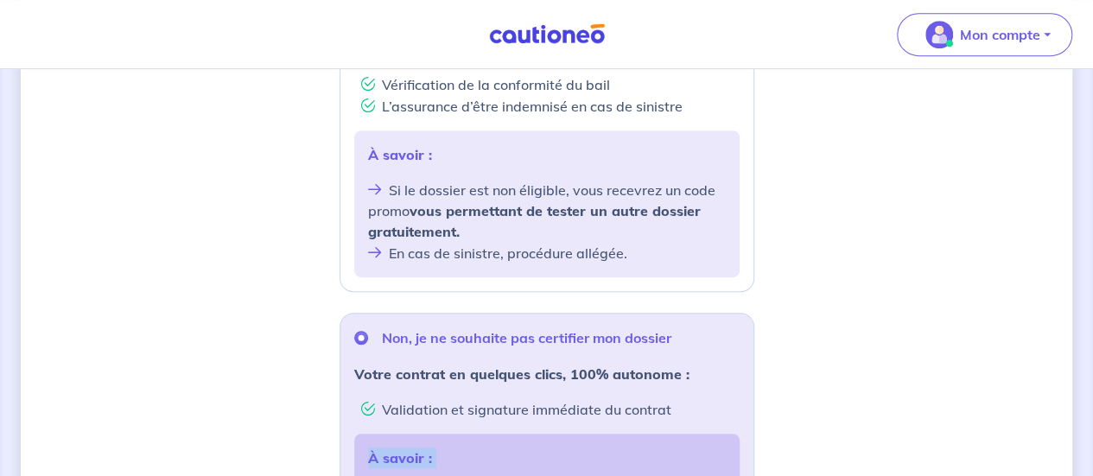
scroll to position [259, 0]
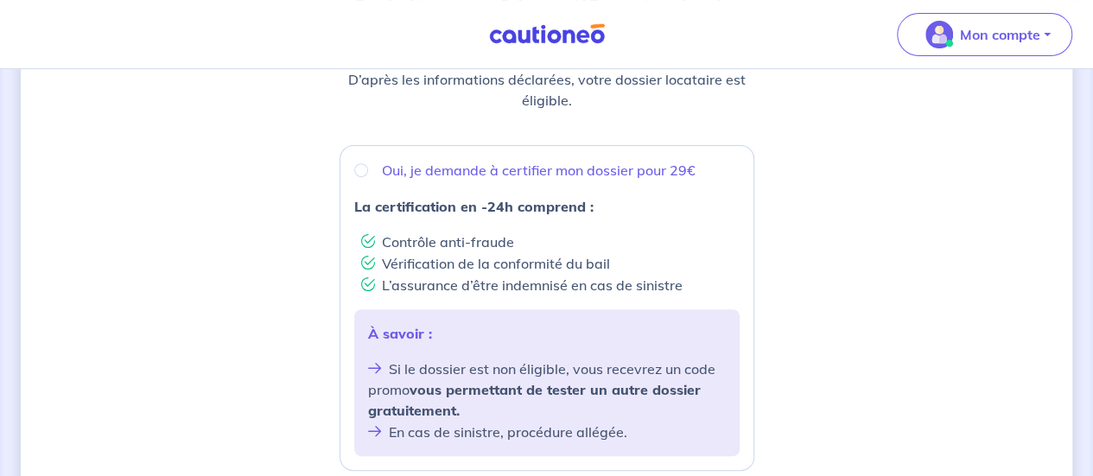
click at [364, 179] on div "Oui, je demande à certifier mon dossier pour 29€" at bounding box center [546, 170] width 385 height 21
radio input "true"
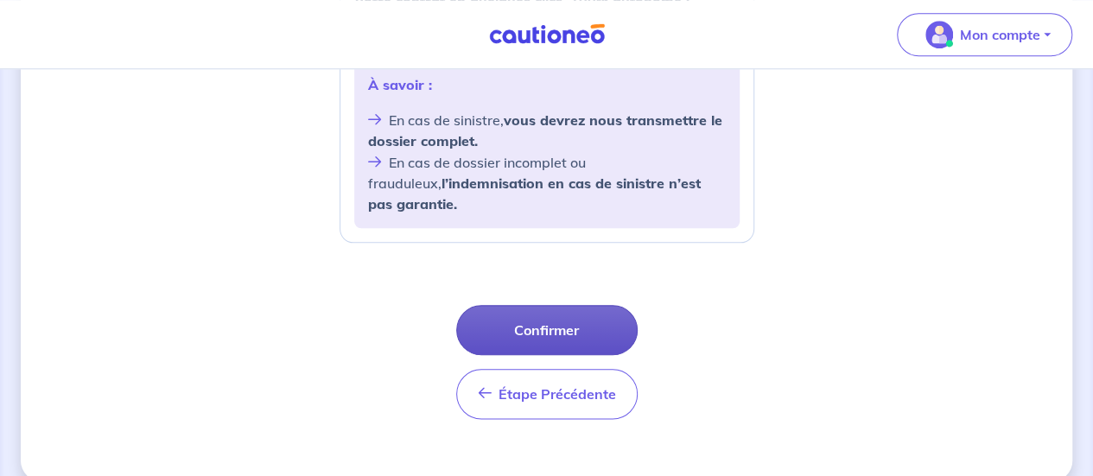
click at [536, 305] on button "Confirmer" at bounding box center [546, 330] width 181 height 50
